Goal: Information Seeking & Learning: Learn about a topic

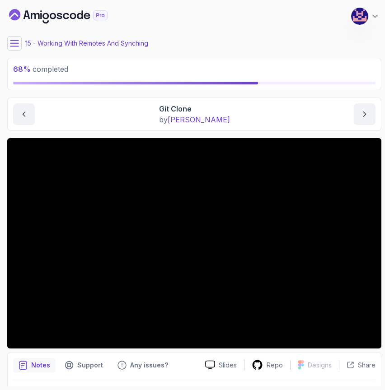
click at [16, 44] on icon at bounding box center [14, 43] width 9 height 9
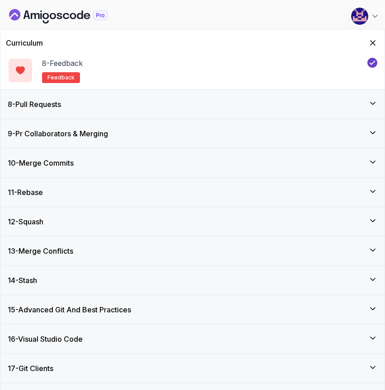
scroll to position [528, 0]
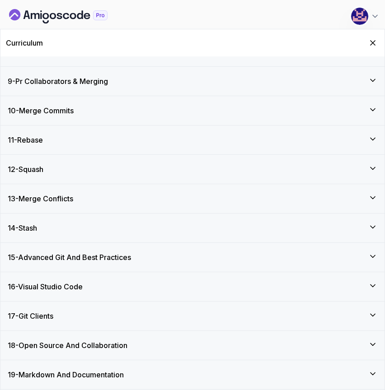
click at [85, 198] on div "13 - Merge Conflicts" at bounding box center [192, 198] width 369 height 11
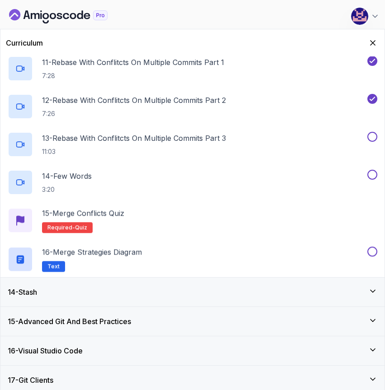
scroll to position [769, 0]
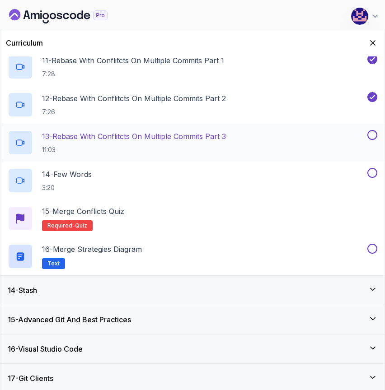
click at [145, 142] on h2 "13 - Rebase With Conflitcts On Multiple Commits Part 3 11:03" at bounding box center [134, 142] width 184 height 23
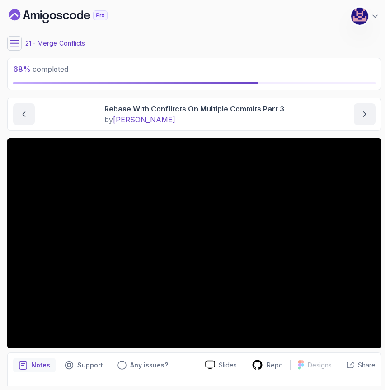
click at [308, 92] on main "My Courses Git for Professionals 443 Points M. Koby Coats Software Engineer 21 …" at bounding box center [194, 195] width 374 height 383
click at [226, 22] on div "My Courses Git for Professionals 443 Points M. Koby Coats Software Engineer" at bounding box center [194, 16] width 374 height 25
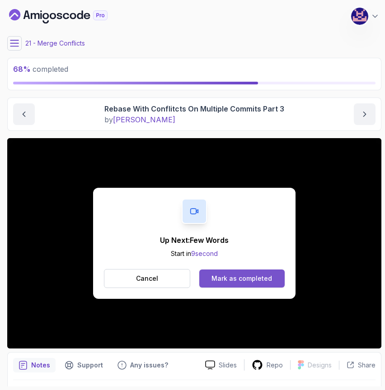
click at [233, 282] on div "Mark as completed" at bounding box center [241, 278] width 60 height 9
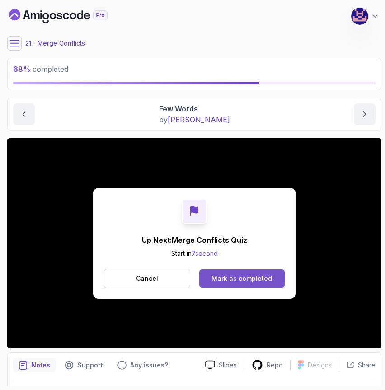
click at [242, 276] on div "Mark as completed" at bounding box center [241, 278] width 60 height 9
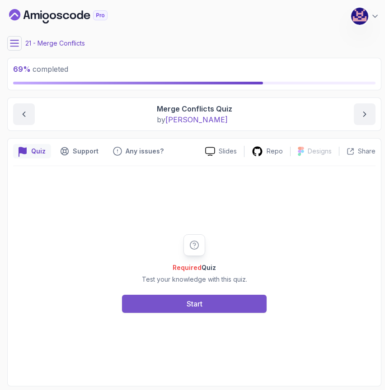
click at [197, 304] on div "Start" at bounding box center [194, 303] width 16 height 11
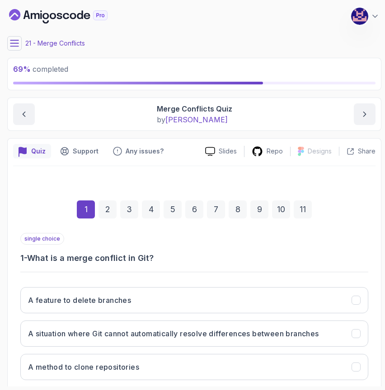
scroll to position [85, 0]
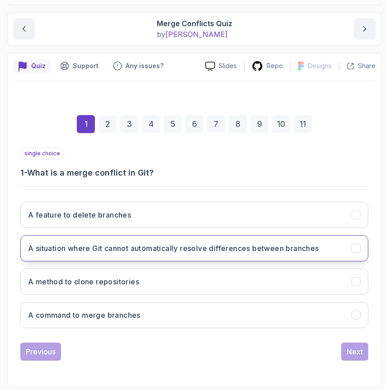
click at [129, 252] on h3 "A situation where Git cannot automatically resolve differences between branches" at bounding box center [173, 248] width 291 height 11
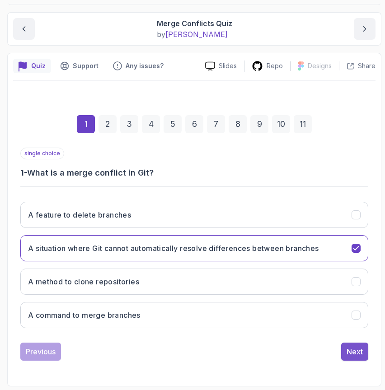
click at [357, 347] on div "Next" at bounding box center [354, 351] width 16 height 11
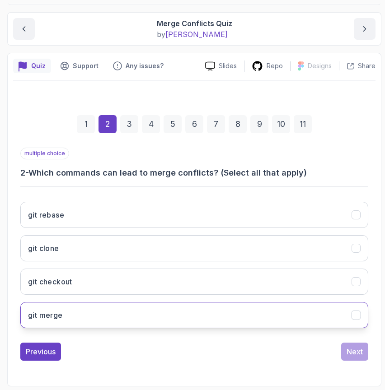
click at [181, 316] on button "git merge" at bounding box center [194, 315] width 348 height 26
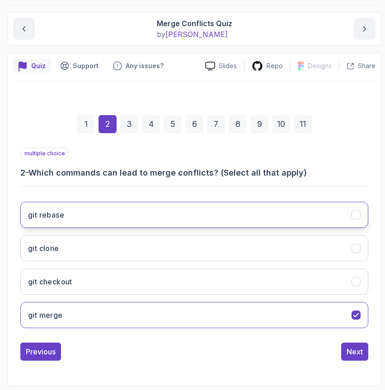
click at [173, 222] on button "git rebase" at bounding box center [194, 215] width 348 height 26
click at [356, 350] on div "Next" at bounding box center [354, 351] width 16 height 11
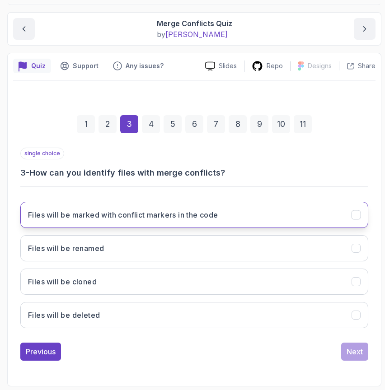
click at [245, 222] on button "Files will be marked with conflict markers in the code" at bounding box center [194, 215] width 348 height 26
click at [361, 350] on div "Next" at bounding box center [354, 351] width 16 height 11
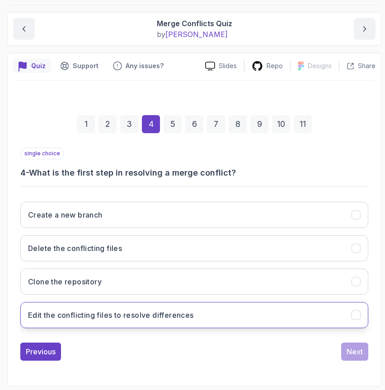
click at [166, 318] on h3 "Edit the conflicting files to resolve differences" at bounding box center [111, 315] width 166 height 11
click at [363, 351] on button "Next" at bounding box center [354, 352] width 27 height 18
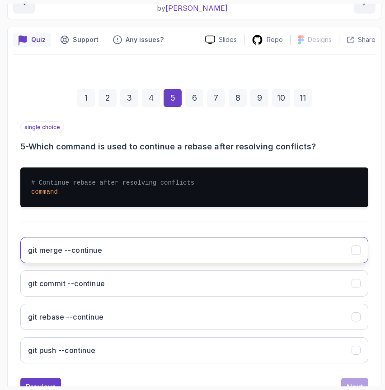
scroll to position [147, 0]
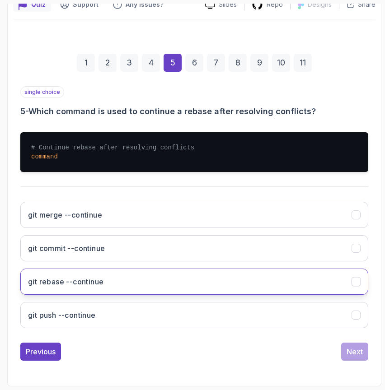
click at [163, 282] on button "git rebase --continue" at bounding box center [194, 282] width 348 height 26
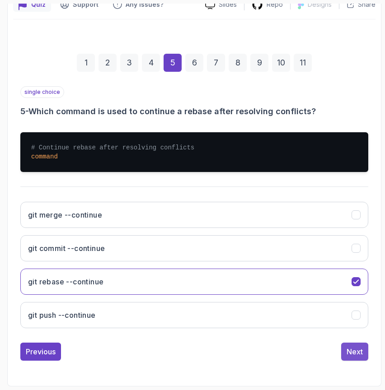
click at [354, 351] on div "Next" at bounding box center [354, 351] width 16 height 11
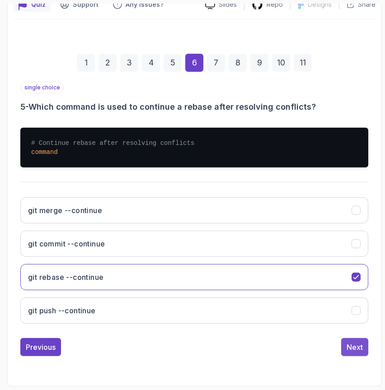
scroll to position [85, 0]
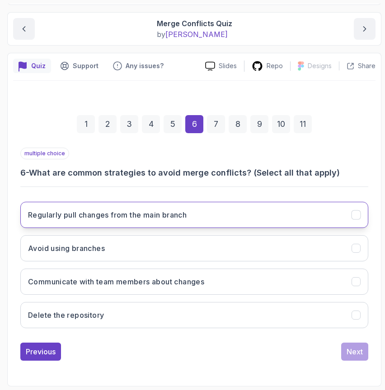
click at [219, 219] on button "Regularly pull changes from the main branch" at bounding box center [194, 215] width 348 height 26
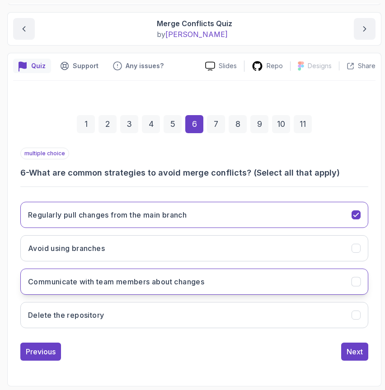
click at [213, 287] on button "Communicate with team members about changes" at bounding box center [194, 282] width 348 height 26
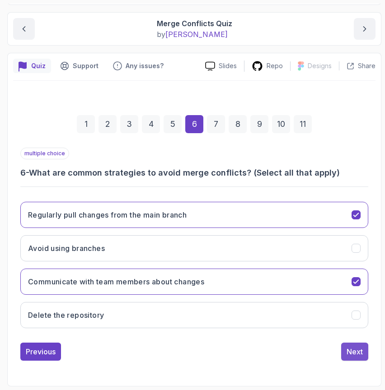
click at [347, 352] on div "Next" at bounding box center [354, 351] width 16 height 11
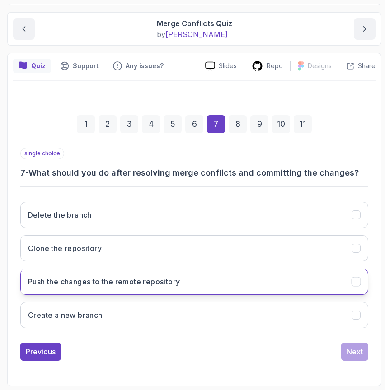
click at [151, 287] on button "Push the changes to the remote repository" at bounding box center [194, 282] width 348 height 26
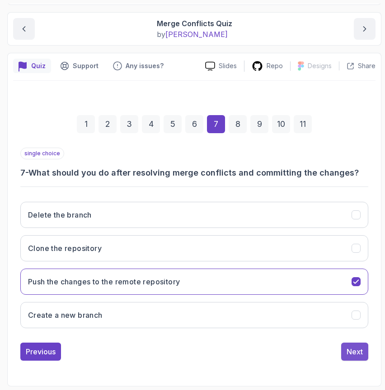
click at [356, 352] on div "Next" at bounding box center [354, 351] width 16 height 11
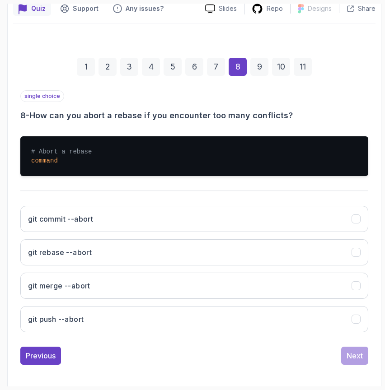
scroll to position [147, 0]
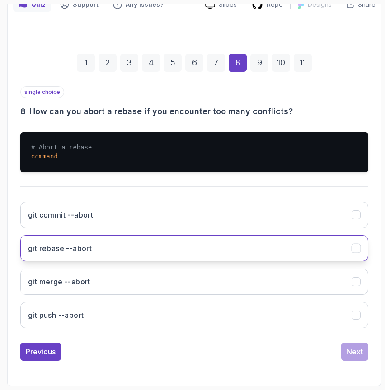
click at [113, 249] on button "git rebase --abort" at bounding box center [194, 248] width 348 height 26
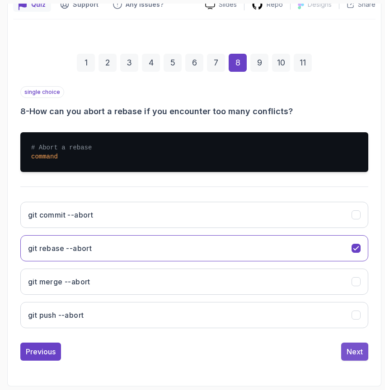
click at [359, 357] on div "Next" at bounding box center [354, 351] width 16 height 11
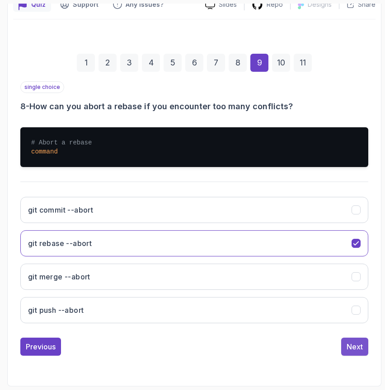
scroll to position [85, 0]
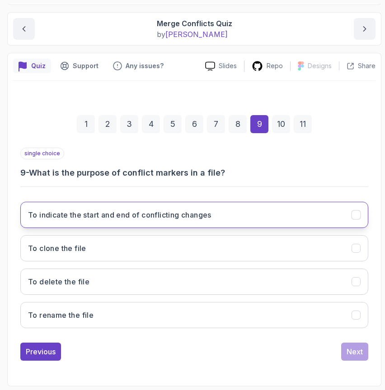
click at [170, 216] on h3 "To indicate the start and end of conflicting changes" at bounding box center [119, 214] width 183 height 11
click at [351, 350] on div "Next" at bounding box center [354, 351] width 16 height 11
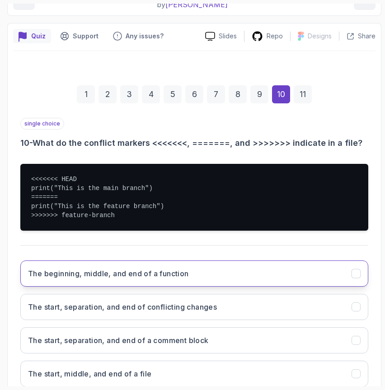
scroll to position [174, 0]
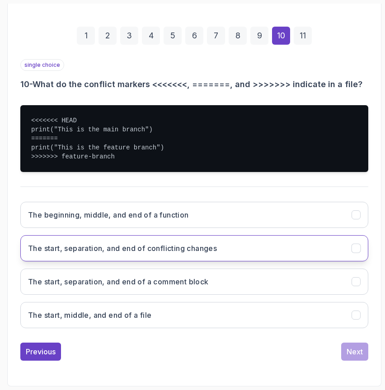
click at [142, 247] on h3 "The start, separation, and end of conflicting changes" at bounding box center [122, 248] width 189 height 11
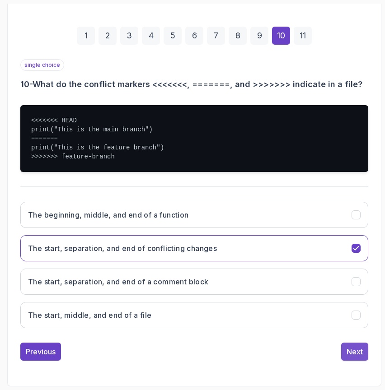
click at [350, 357] on div "Next" at bounding box center [354, 351] width 16 height 11
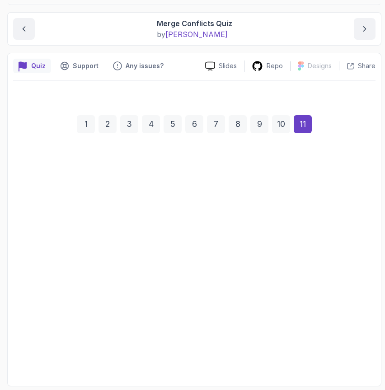
scroll to position [85, 0]
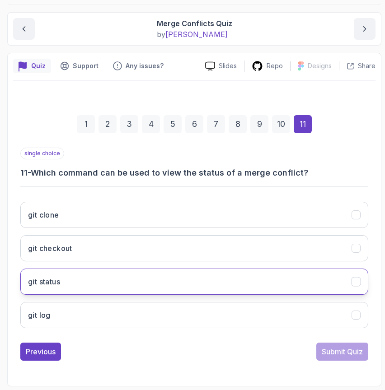
click at [231, 276] on button "git status" at bounding box center [194, 282] width 348 height 26
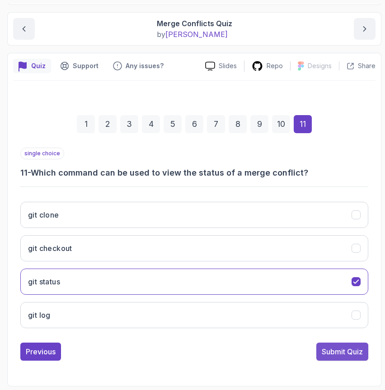
click at [340, 350] on div "Submit Quiz" at bounding box center [341, 351] width 41 height 11
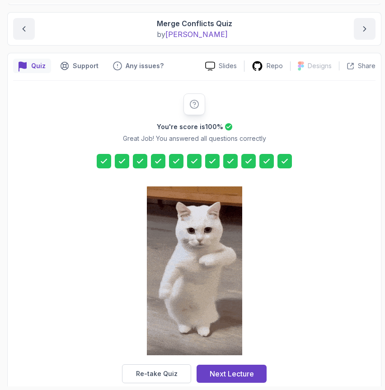
scroll to position [101, 0]
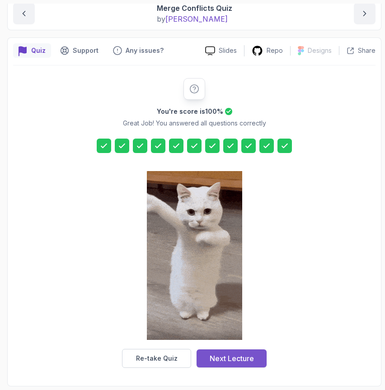
click at [233, 354] on div "Next Lecture" at bounding box center [231, 358] width 44 height 11
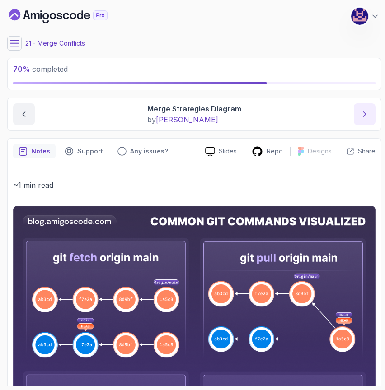
click at [365, 118] on icon "next content" at bounding box center [364, 114] width 9 height 9
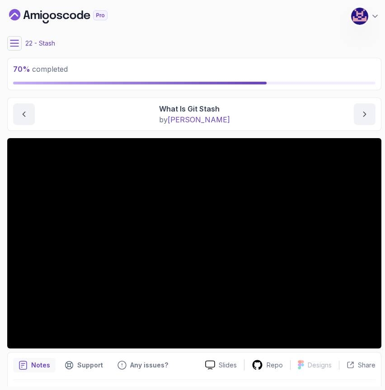
click at [11, 49] on button at bounding box center [14, 43] width 14 height 14
